Goal: Information Seeking & Learning: Learn about a topic

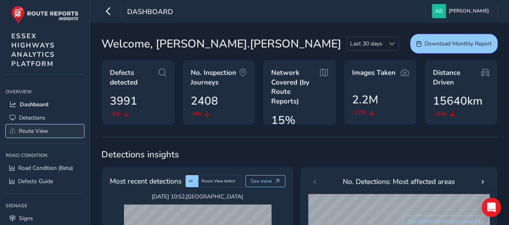
click at [43, 130] on span "Route View" at bounding box center [33, 131] width 29 height 8
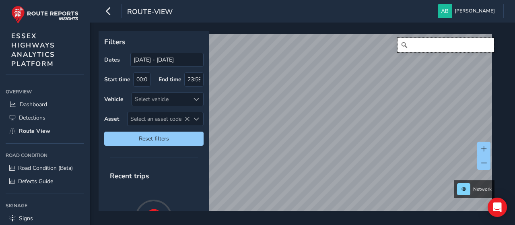
click at [430, 47] on input "Search" at bounding box center [445, 45] width 97 height 14
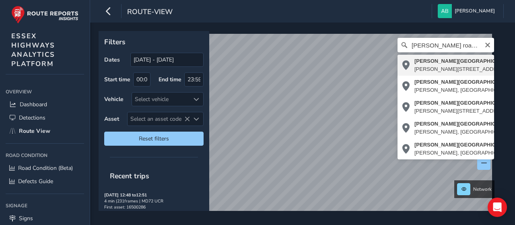
type input "[PERSON_NAME][STREET_ADDRESS][PERSON_NAME]"
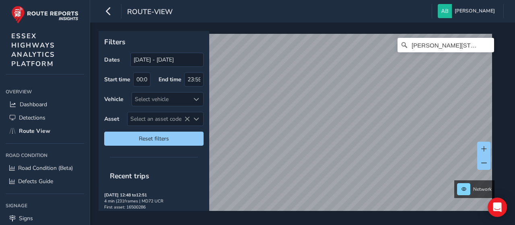
click at [276, 213] on div "Filters Dates [DATE] - [DATE] Start time 00:00 End time 23:59 Vehicle Select ve…" at bounding box center [302, 124] width 425 height 202
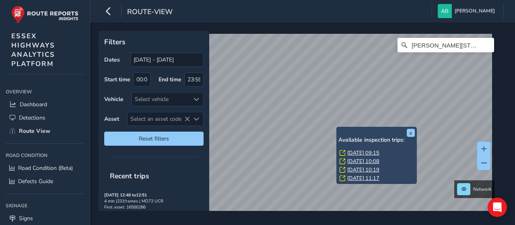
click at [352, 154] on link "[DATE] 09:15" at bounding box center [363, 152] width 32 height 7
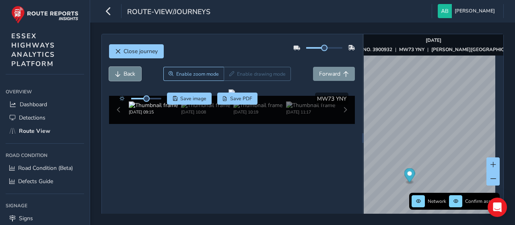
click at [132, 76] on span "Back" at bounding box center [130, 74] width 12 height 8
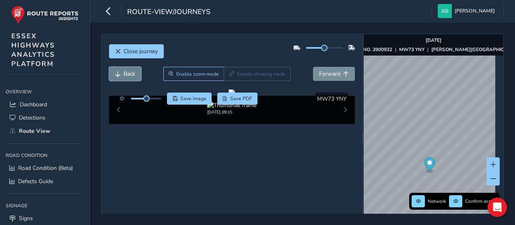
click at [132, 76] on span "Back" at bounding box center [130, 74] width 12 height 8
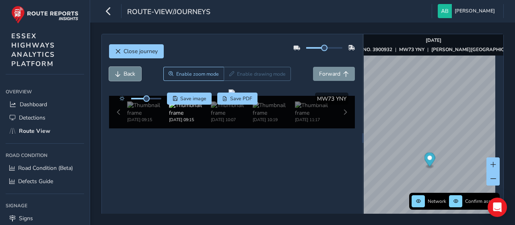
click at [132, 76] on span "Back" at bounding box center [130, 74] width 12 height 8
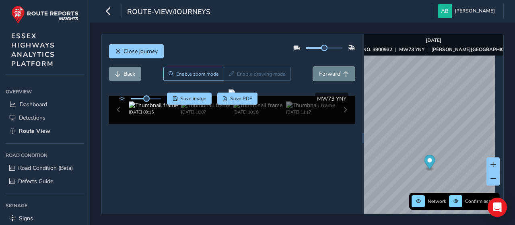
click at [336, 76] on span "Forward" at bounding box center [329, 74] width 21 height 8
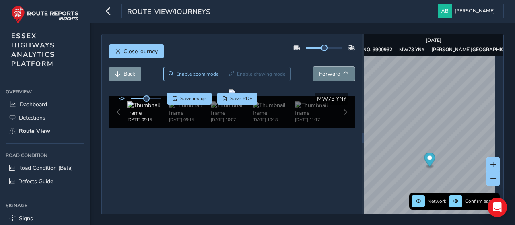
click at [336, 76] on span "Forward" at bounding box center [329, 74] width 21 height 8
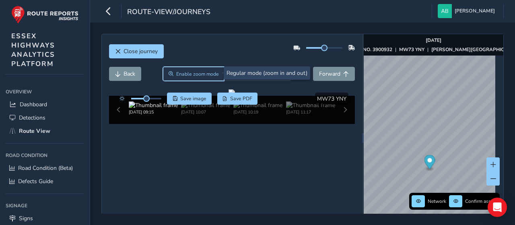
click at [184, 72] on span "Enable zoom mode" at bounding box center [197, 74] width 43 height 6
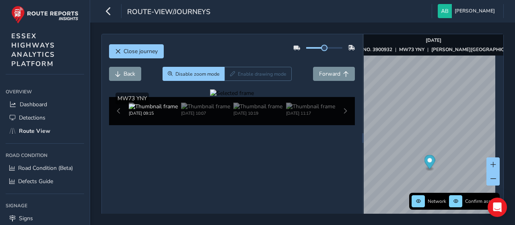
click at [254, 97] on div at bounding box center [232, 93] width 44 height 8
drag, startPoint x: 323, startPoint y: 161, endPoint x: 335, endPoint y: 154, distance: 13.9
click at [124, 78] on button "Back" at bounding box center [125, 74] width 32 height 14
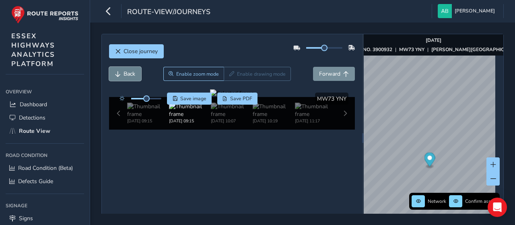
click at [127, 74] on span "Back" at bounding box center [130, 74] width 12 height 8
